Goal: Contribute content: Add original content to the website for others to see

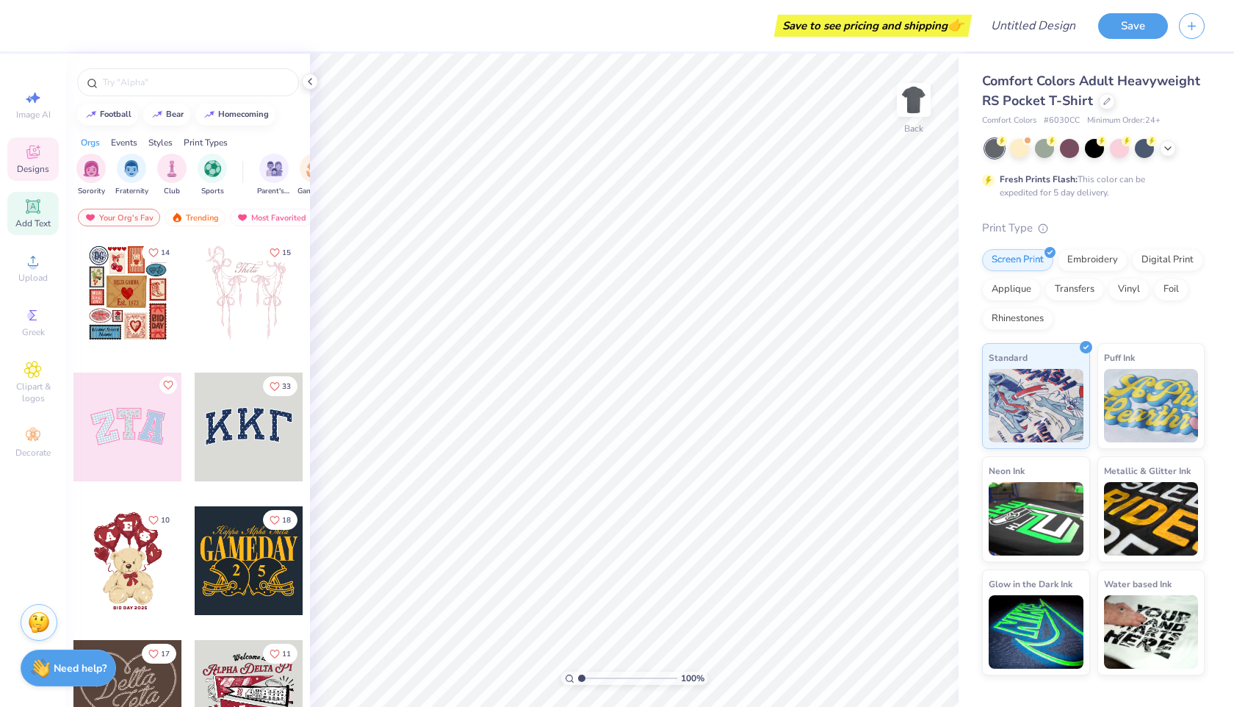
click at [35, 217] on span "Add Text" at bounding box center [32, 223] width 35 height 12
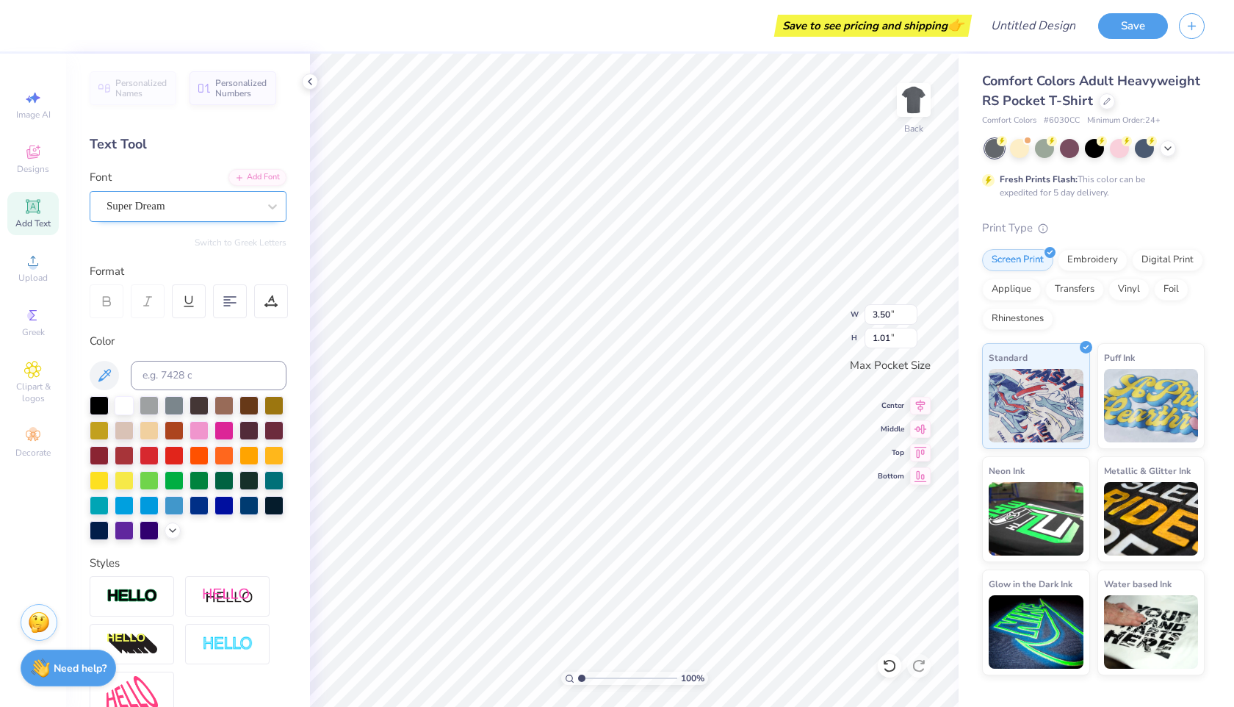
click at [193, 212] on div "Super Dream" at bounding box center [182, 206] width 154 height 23
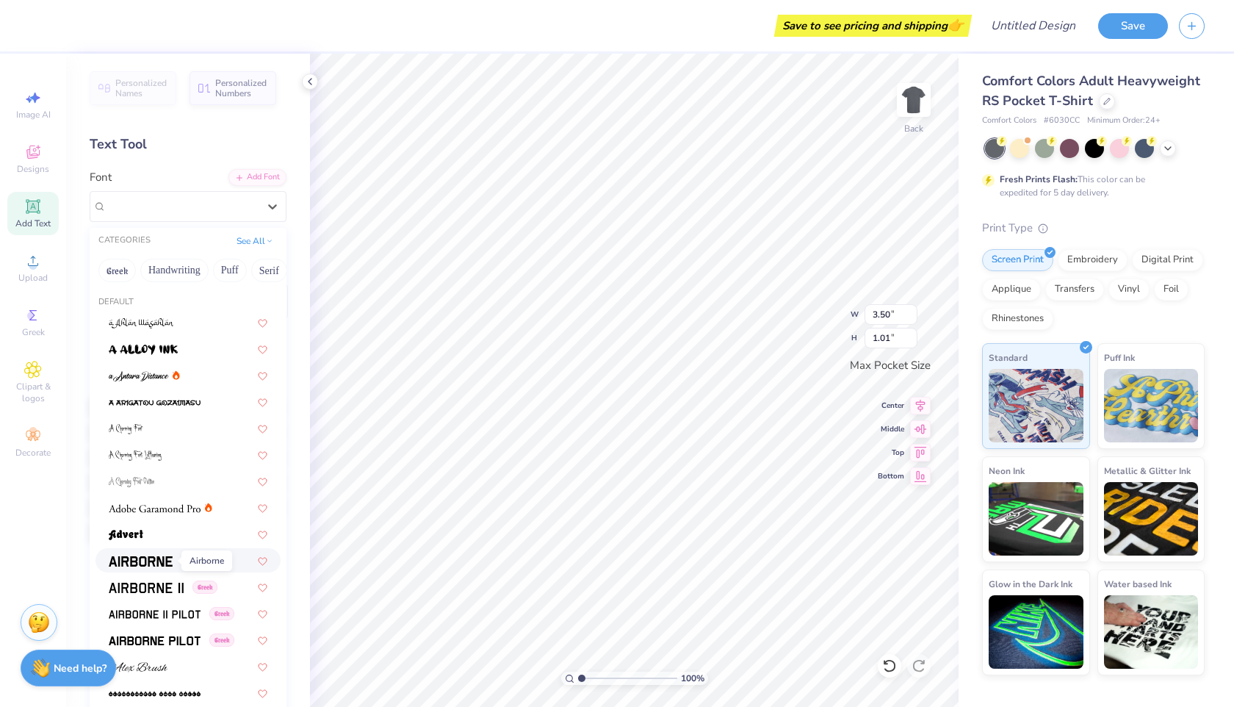
click at [136, 566] on img at bounding box center [141, 561] width 64 height 10
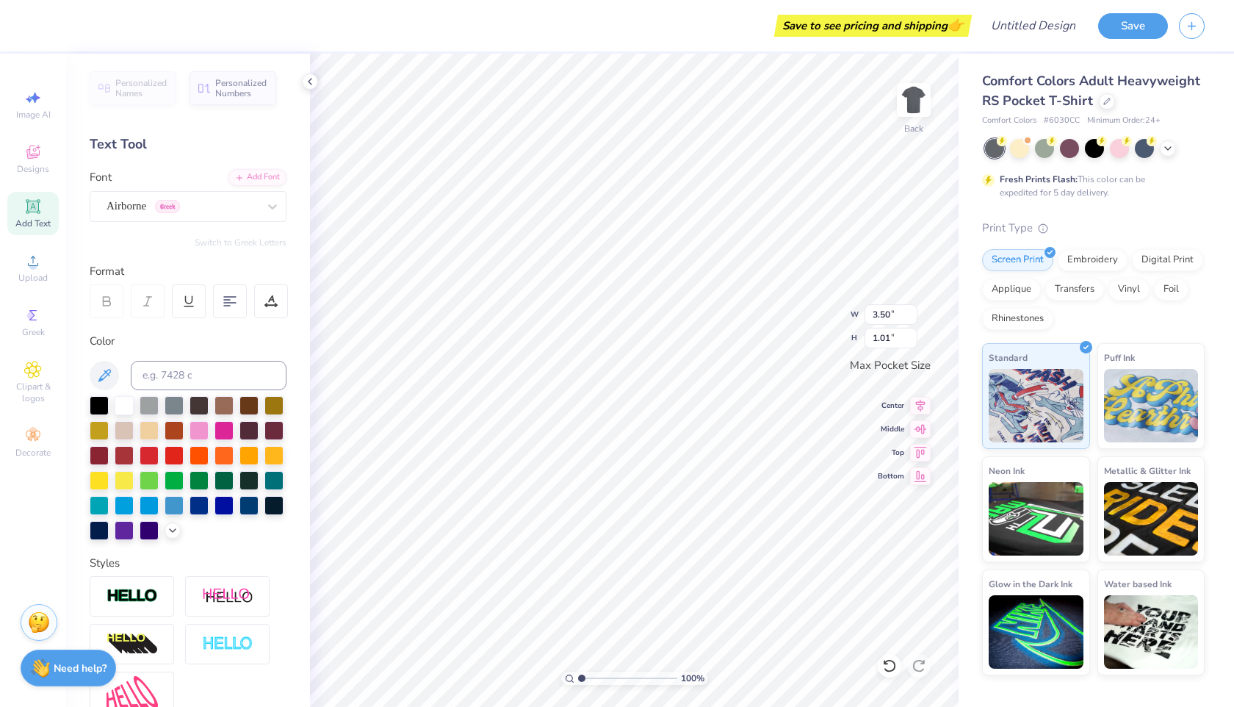
type input "3.35"
type input "1.06"
paste textarea "S"
type textarea "M"
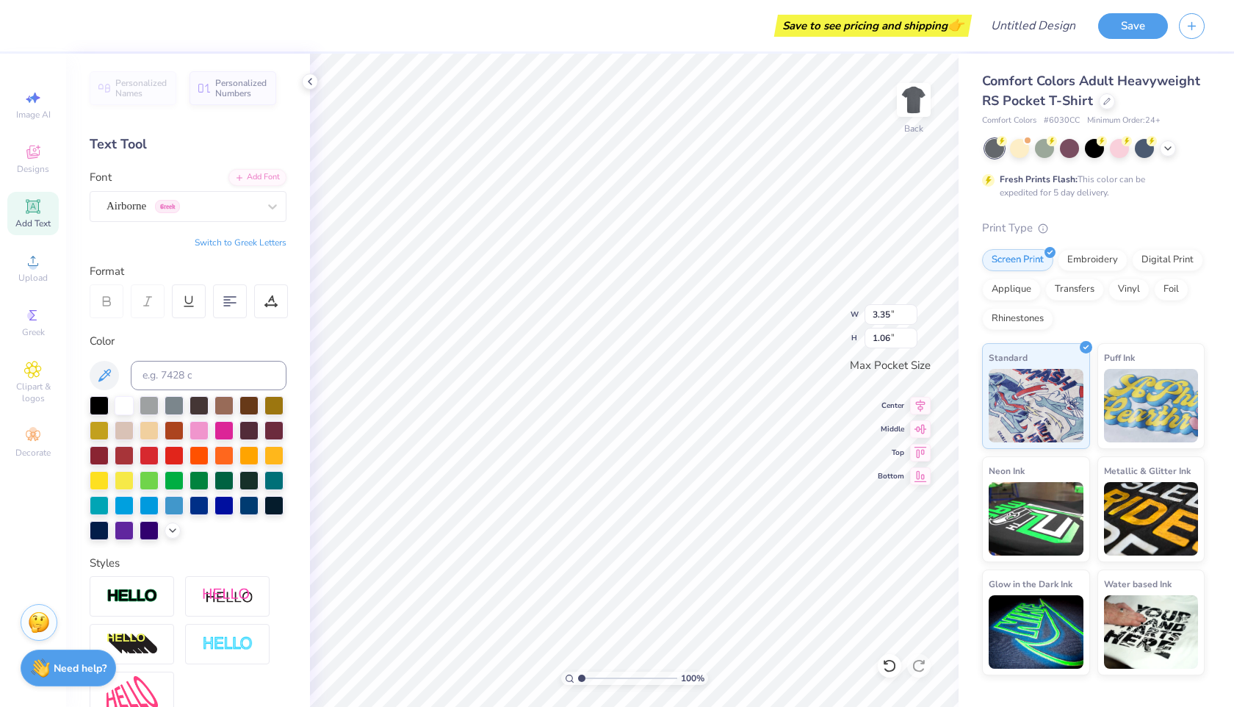
paste textarea "S"
type textarea "S"
paste textarea "S"
type textarea "S"
